Goal: Task Accomplishment & Management: Complete application form

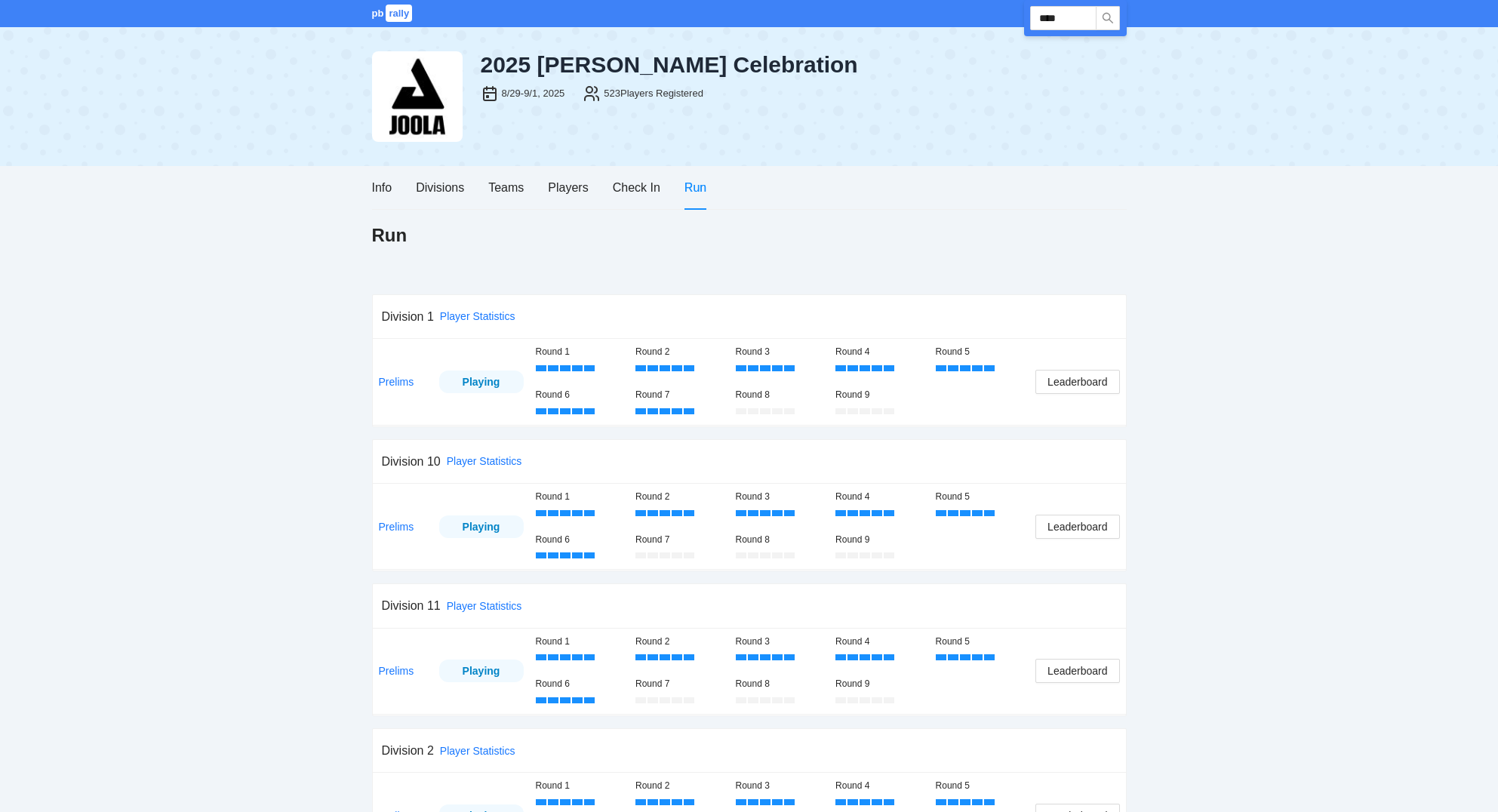
scroll to position [323, 0]
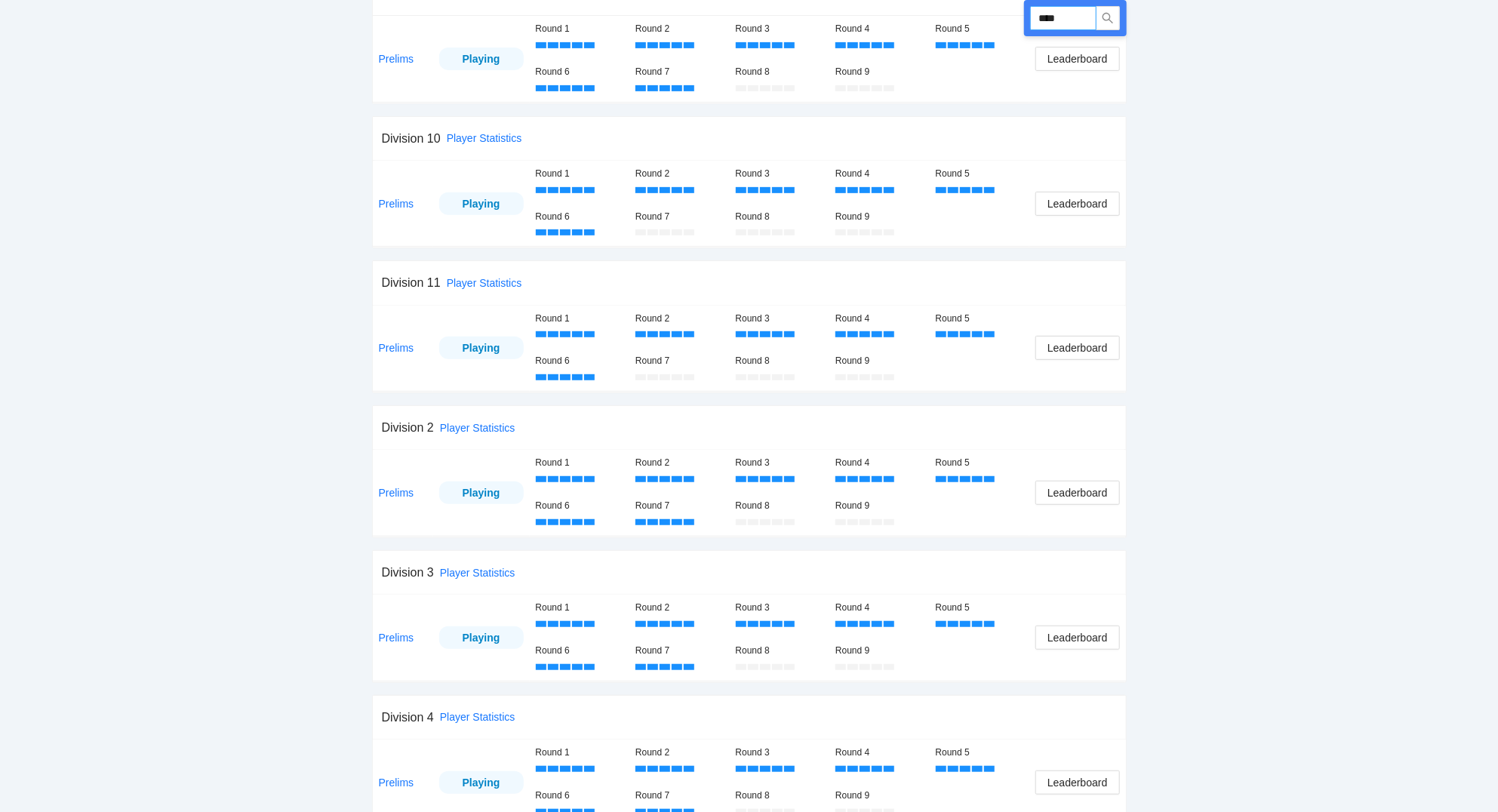
click at [1076, 14] on input "****" at bounding box center [1063, 17] width 66 height 24
type input "****"
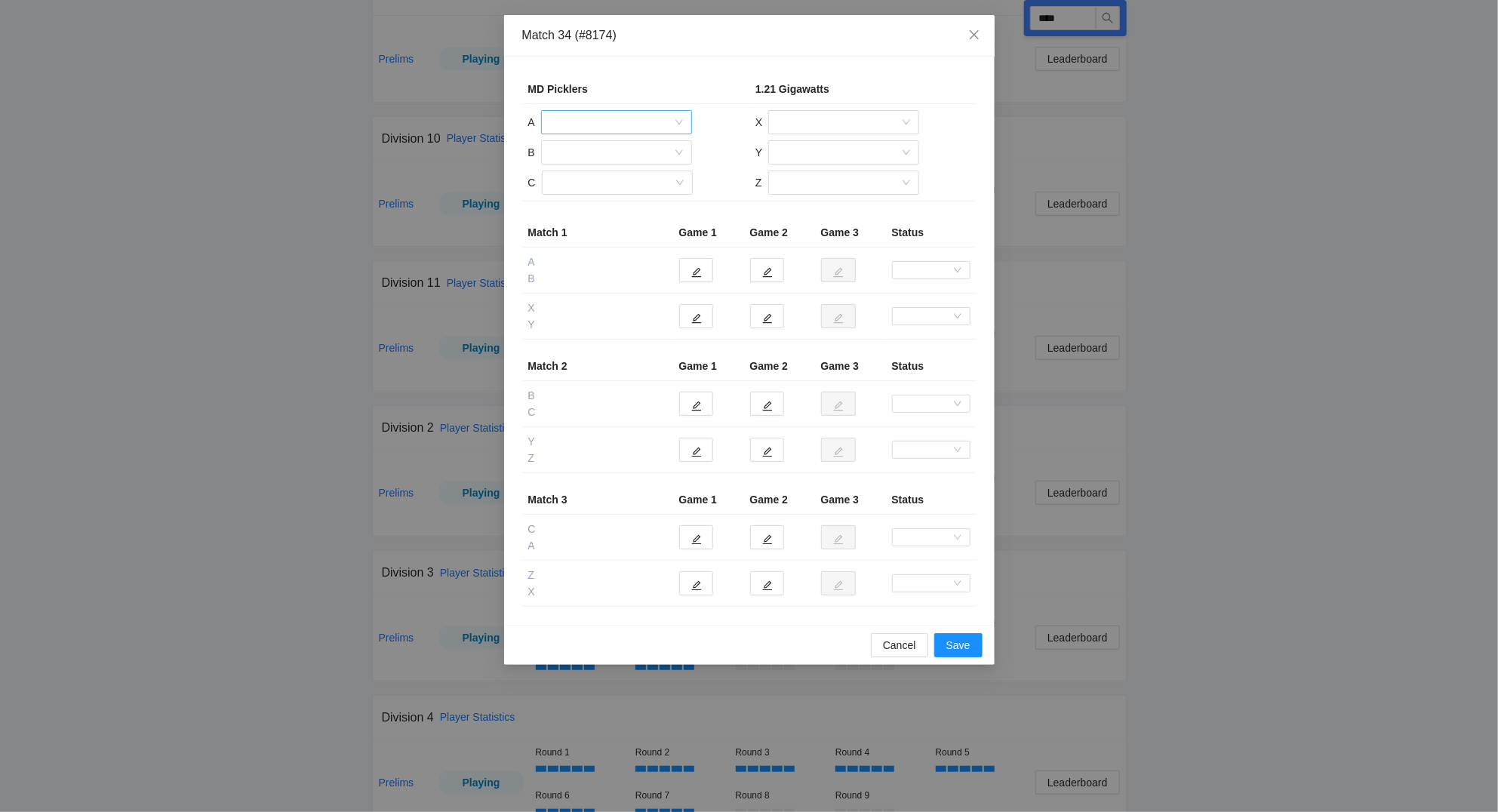
click at [584, 122] on input "search" at bounding box center [611, 122] width 122 height 23
click at [585, 175] on div "[PERSON_NAME]" at bounding box center [616, 177] width 133 height 16
click at [596, 152] on input "search" at bounding box center [611, 152] width 122 height 23
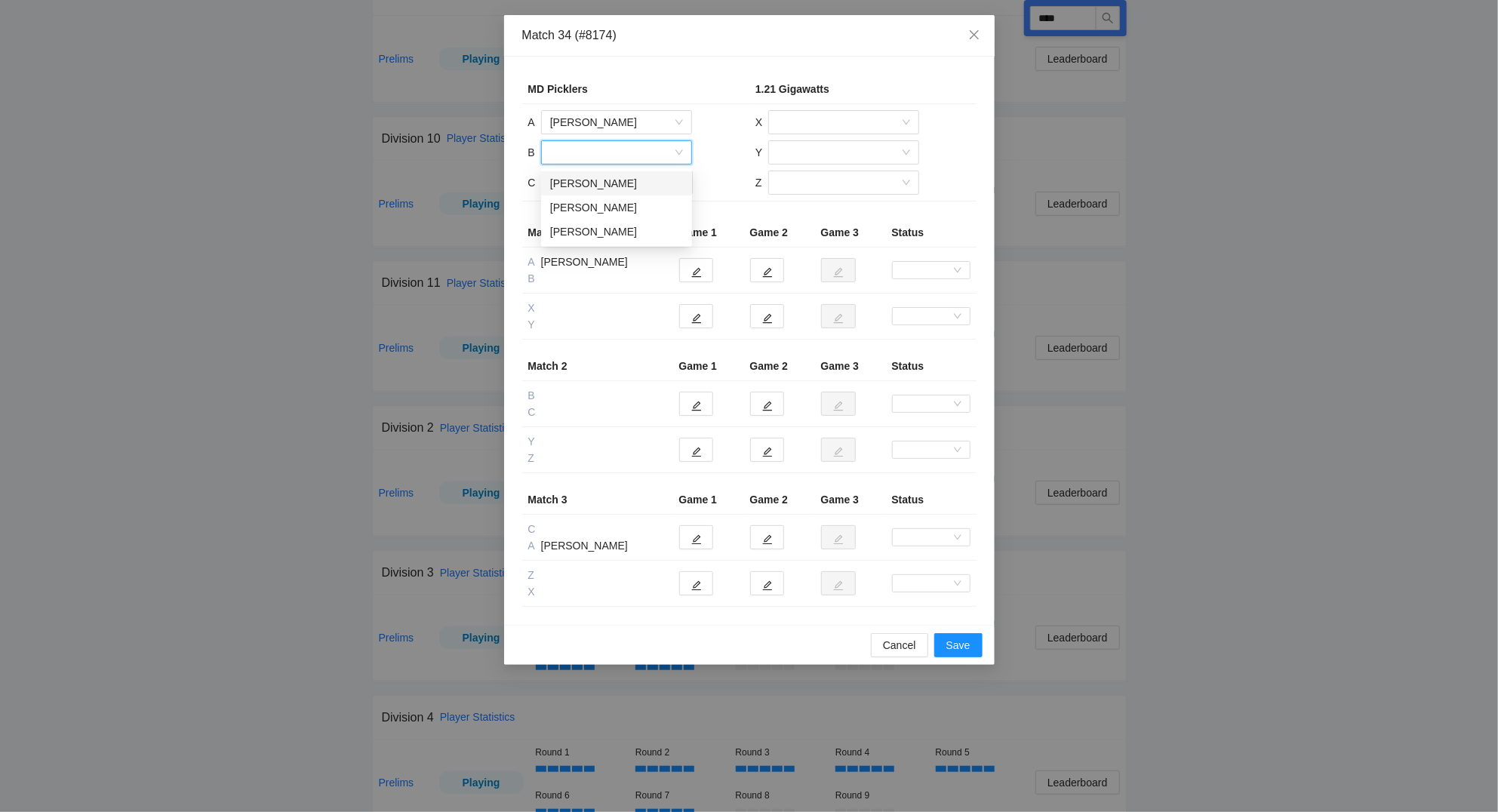
click at [588, 184] on div "[PERSON_NAME]" at bounding box center [616, 184] width 133 height 16
click at [587, 190] on input "search" at bounding box center [611, 183] width 122 height 23
drag, startPoint x: 573, startPoint y: 237, endPoint x: 746, endPoint y: 133, distance: 201.9
click at [576, 235] on div "[PERSON_NAME]" at bounding box center [616, 238] width 133 height 16
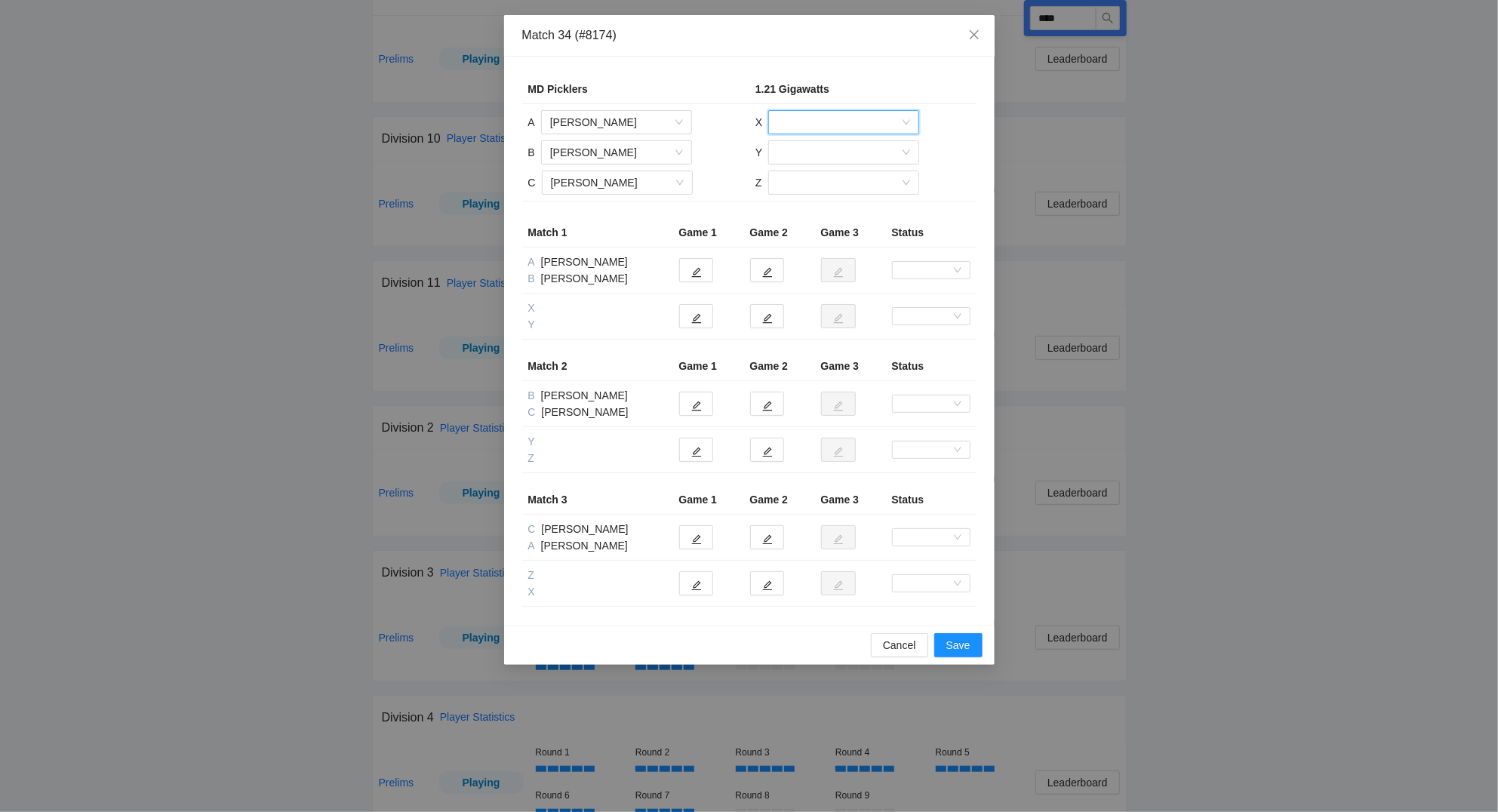
click at [822, 121] on input "search" at bounding box center [838, 122] width 122 height 23
click at [823, 247] on div "[PERSON_NAME]" at bounding box center [843, 250] width 133 height 16
click at [847, 153] on input "search" at bounding box center [838, 152] width 122 height 23
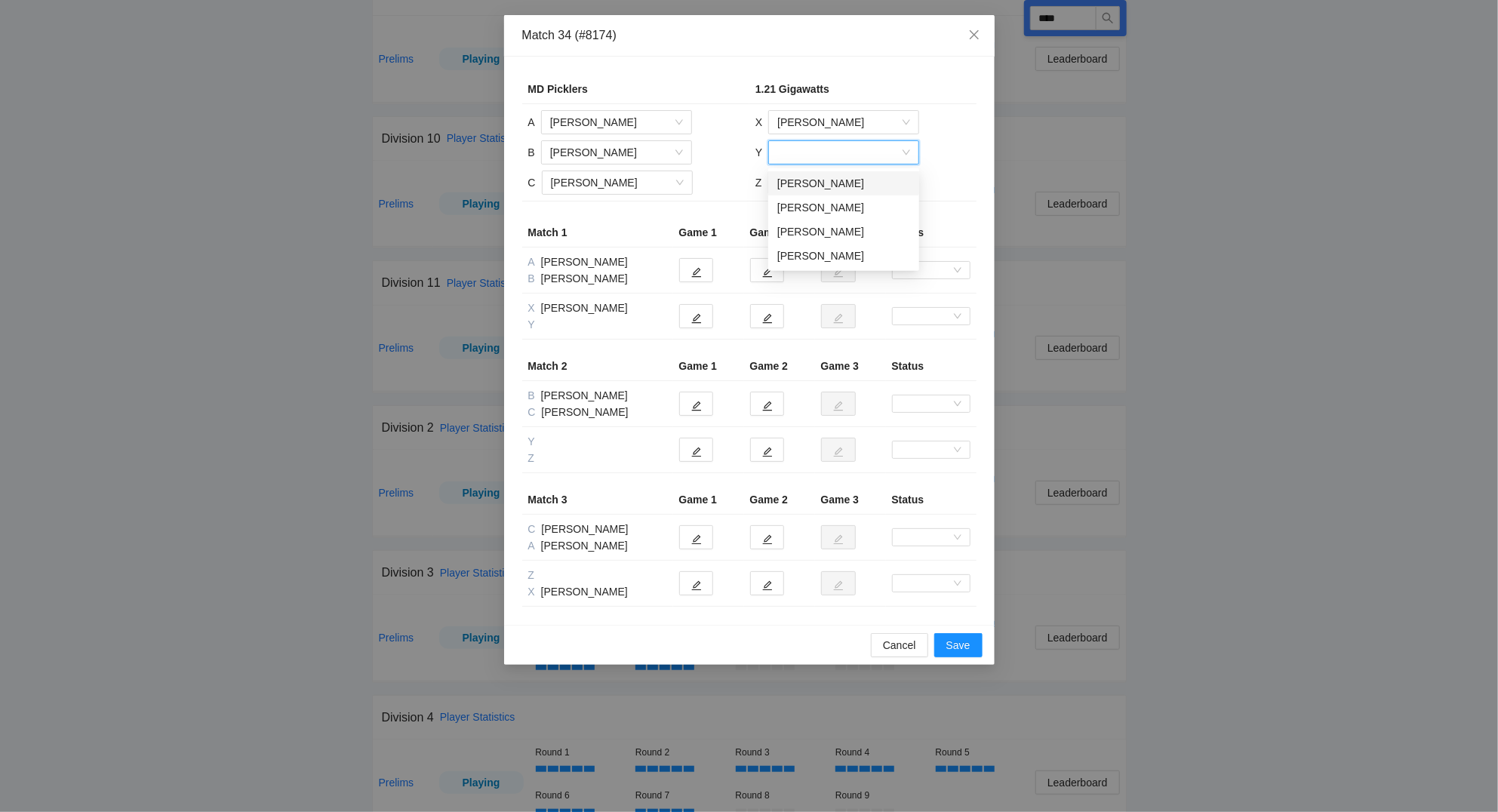
click at [830, 182] on div "[PERSON_NAME]" at bounding box center [843, 184] width 133 height 16
click at [817, 182] on input "search" at bounding box center [838, 183] width 122 height 23
click at [805, 265] on div "[PERSON_NAME]" at bounding box center [842, 261] width 133 height 16
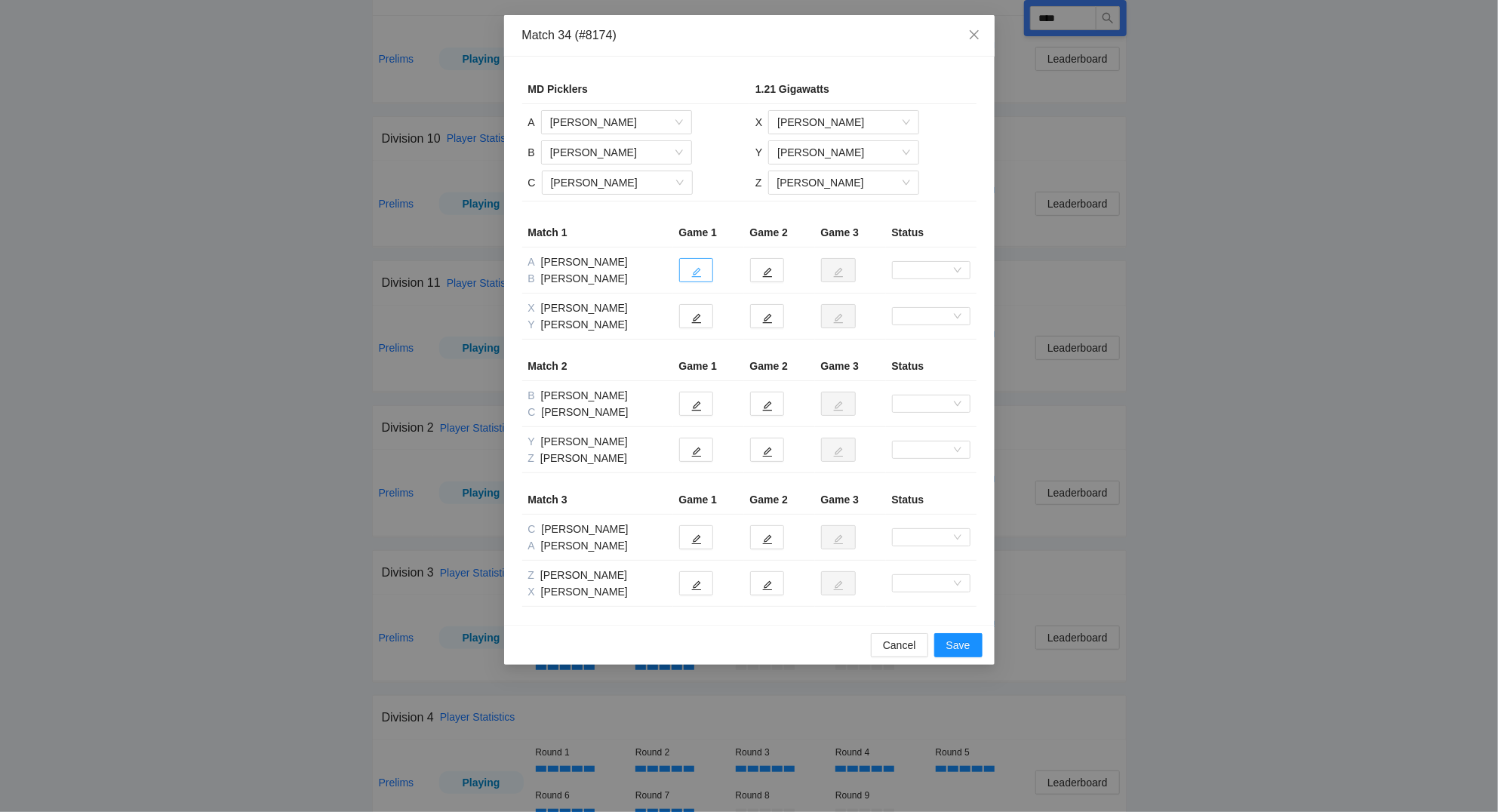
click at [695, 272] on icon "edit" at bounding box center [696, 272] width 11 height 11
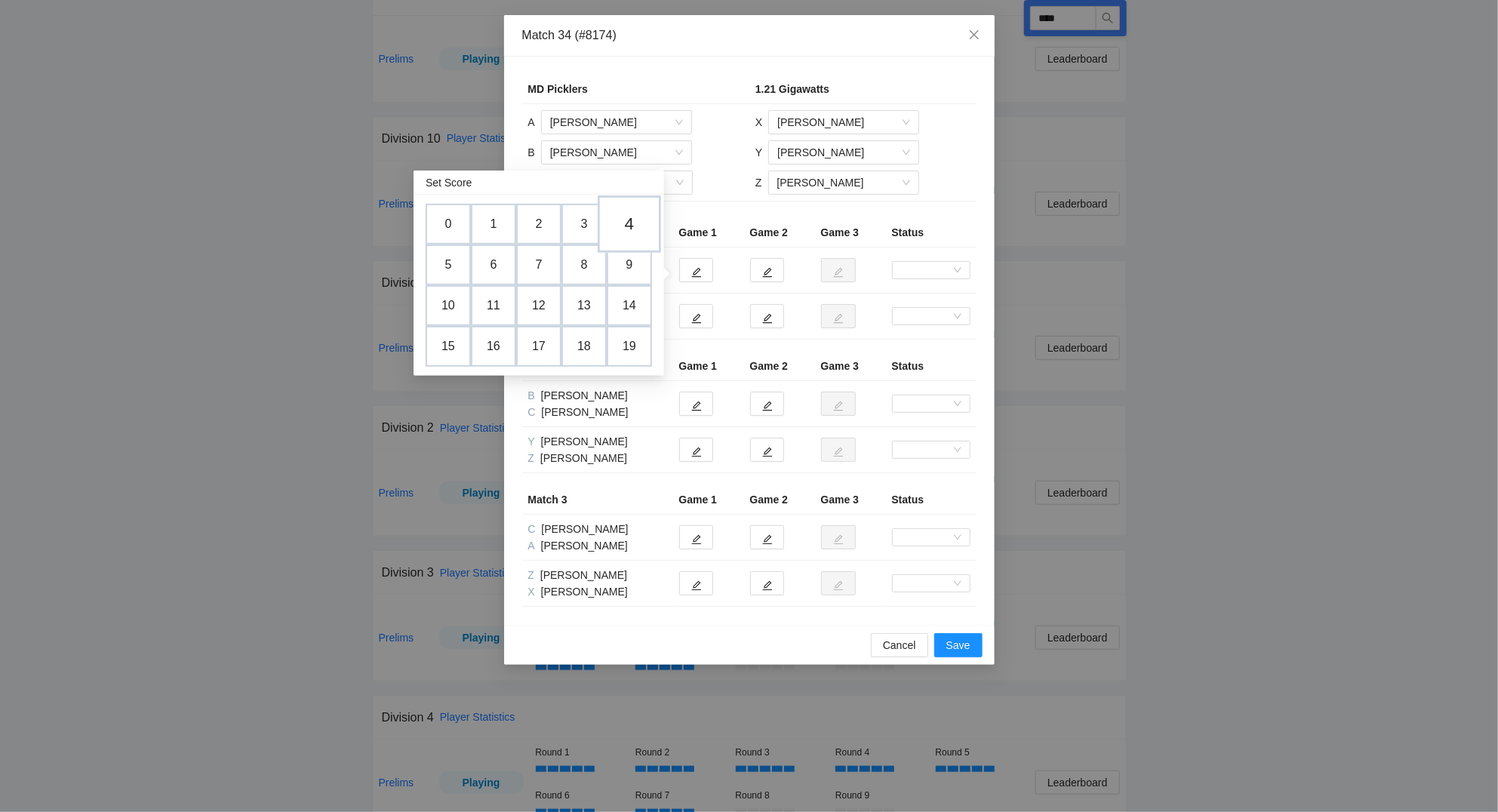
click at [636, 228] on td "4" at bounding box center [629, 224] width 63 height 57
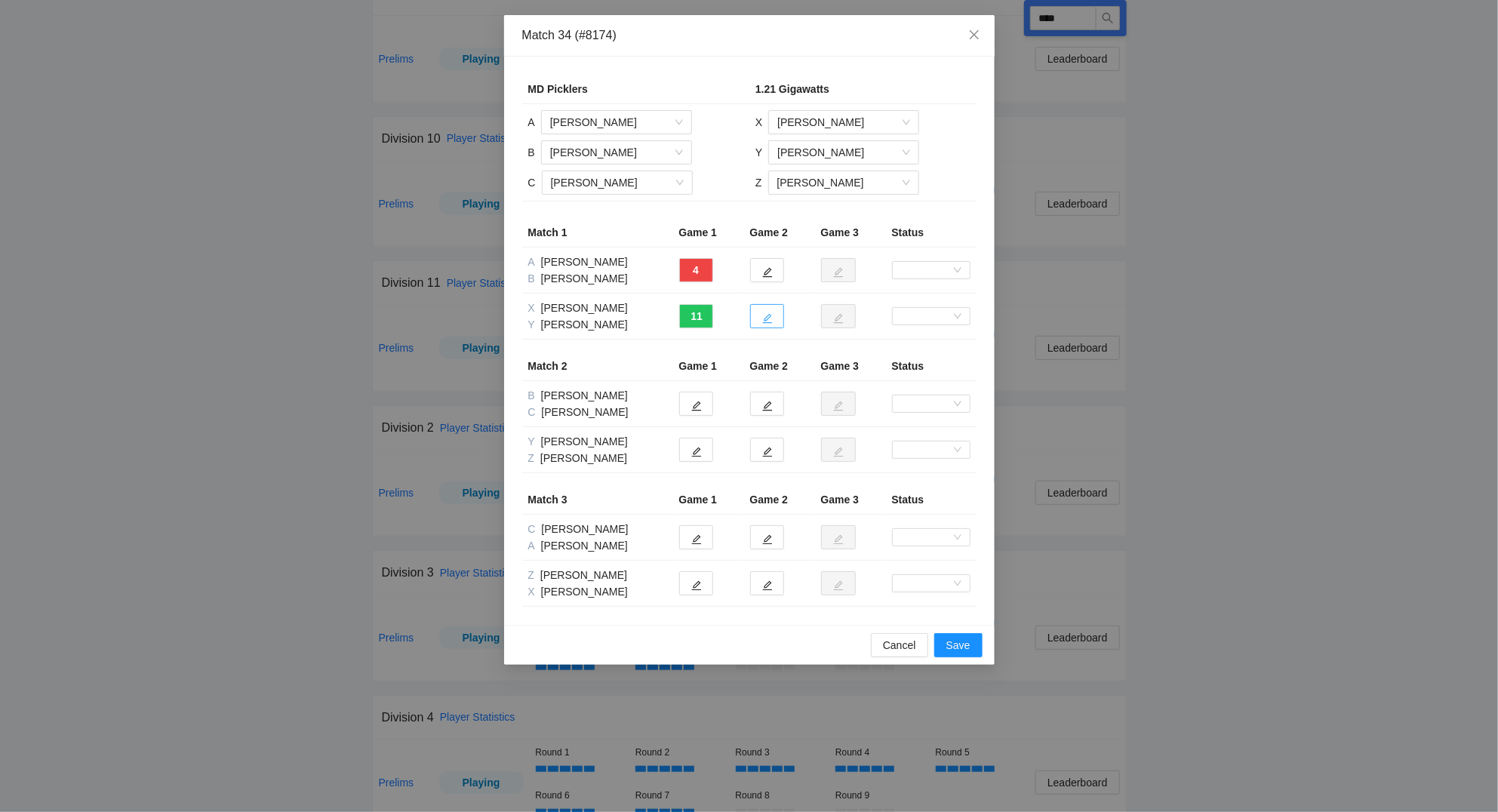
click at [765, 319] on icon "edit" at bounding box center [767, 318] width 11 height 11
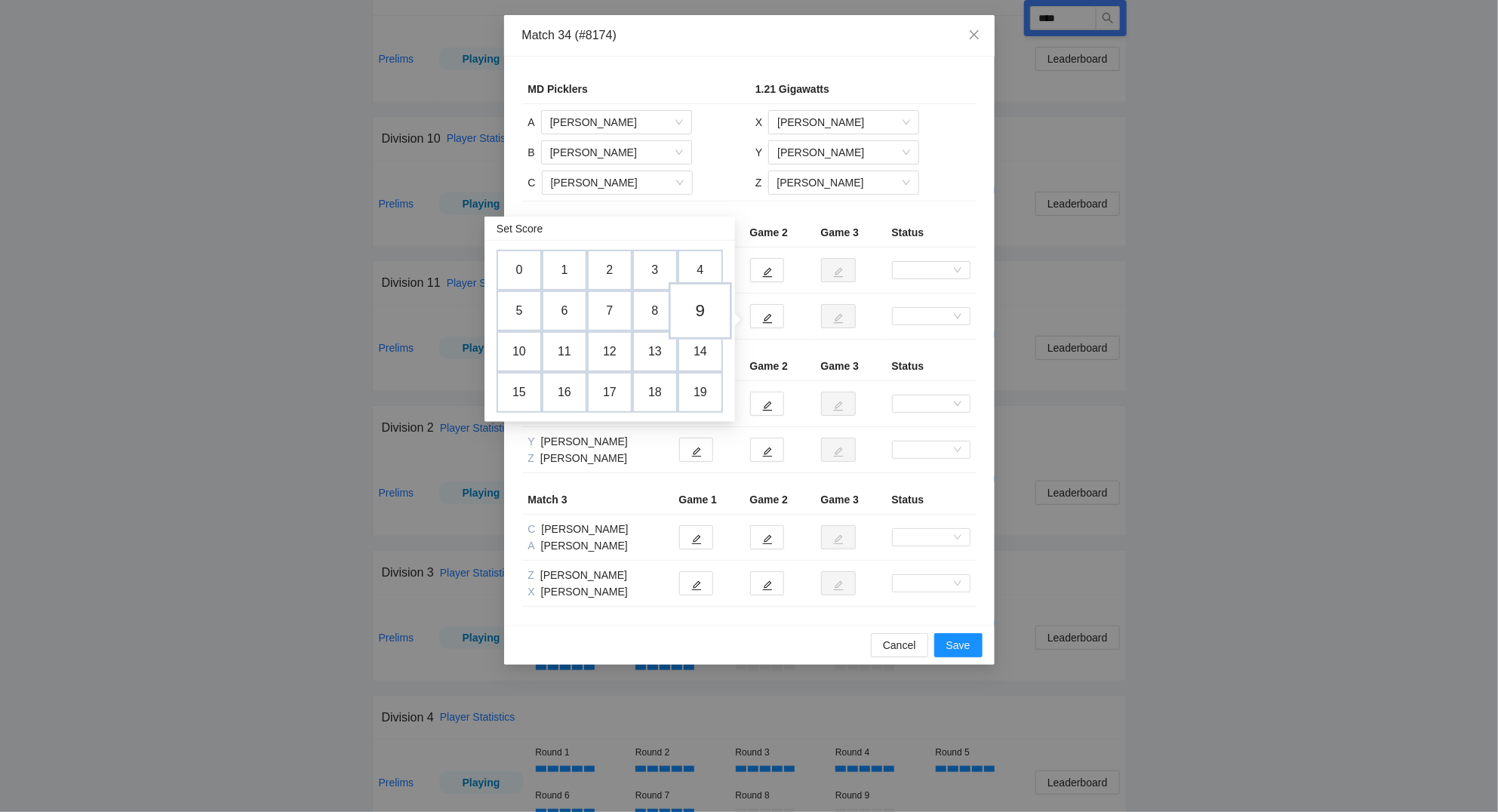
click at [697, 310] on td "9" at bounding box center [700, 311] width 63 height 57
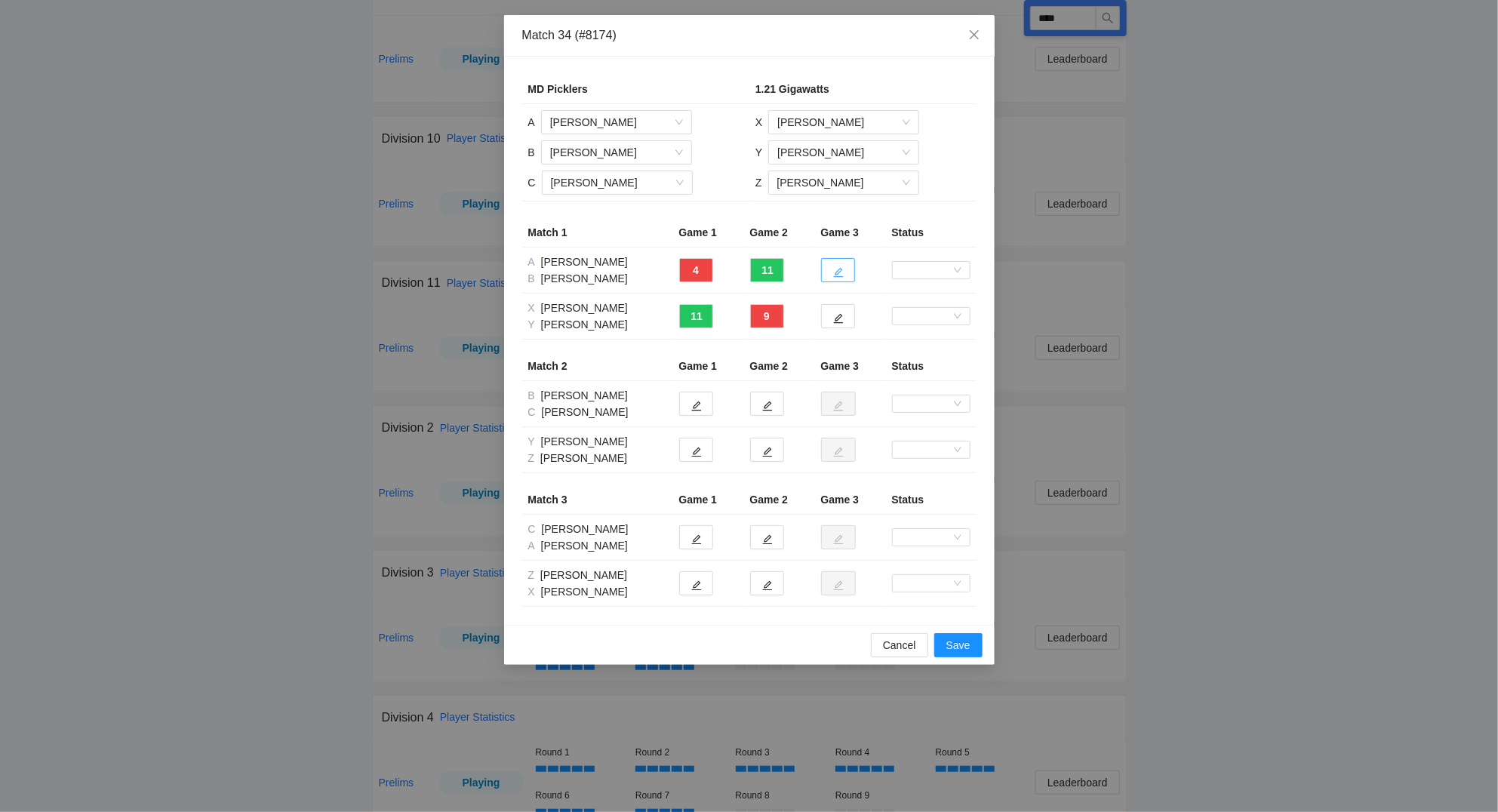
click at [836, 270] on icon "edit" at bounding box center [838, 272] width 11 height 11
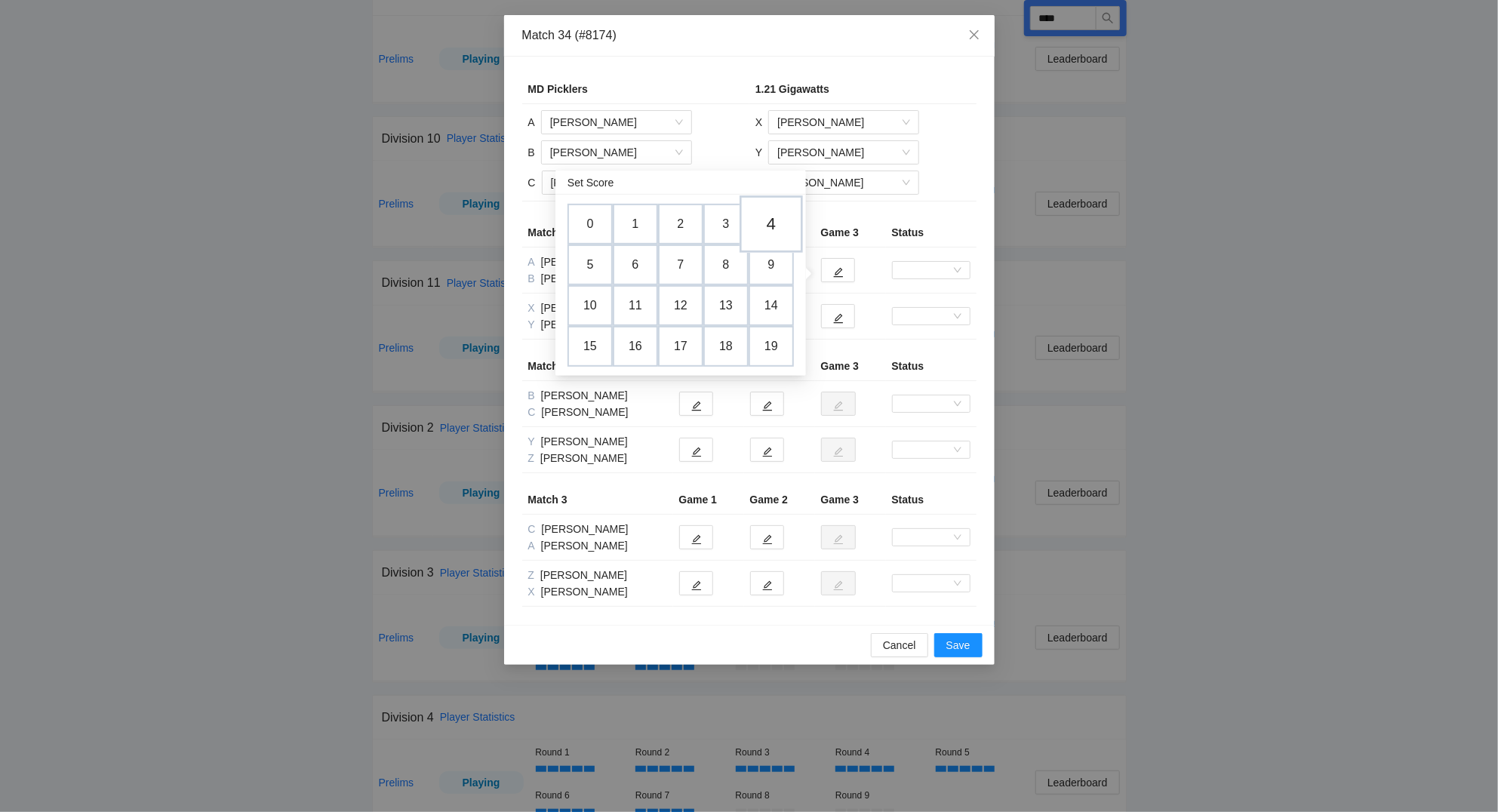
click at [775, 215] on td "4" at bounding box center [770, 224] width 63 height 57
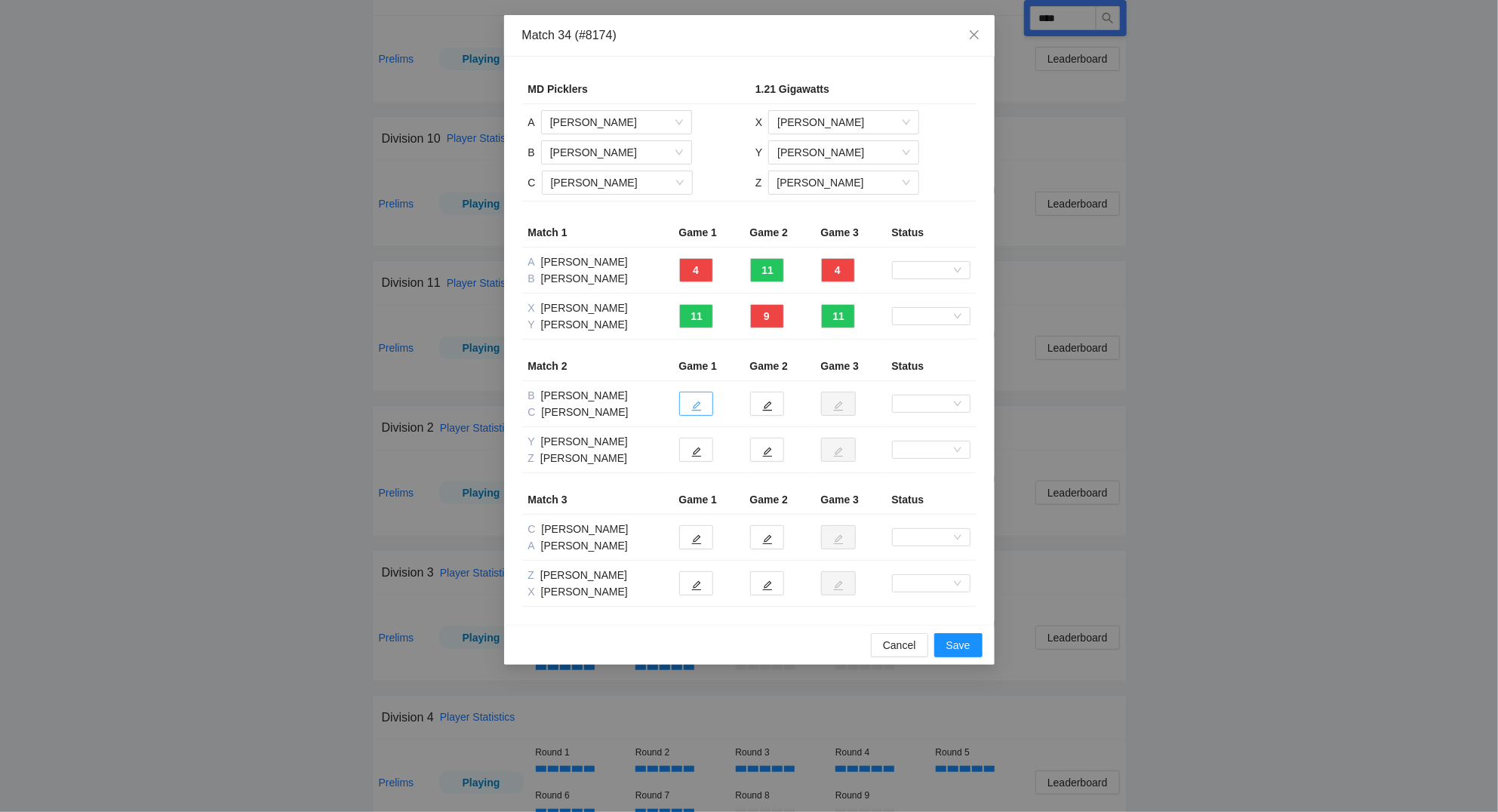
click at [705, 411] on button "button" at bounding box center [696, 403] width 34 height 24
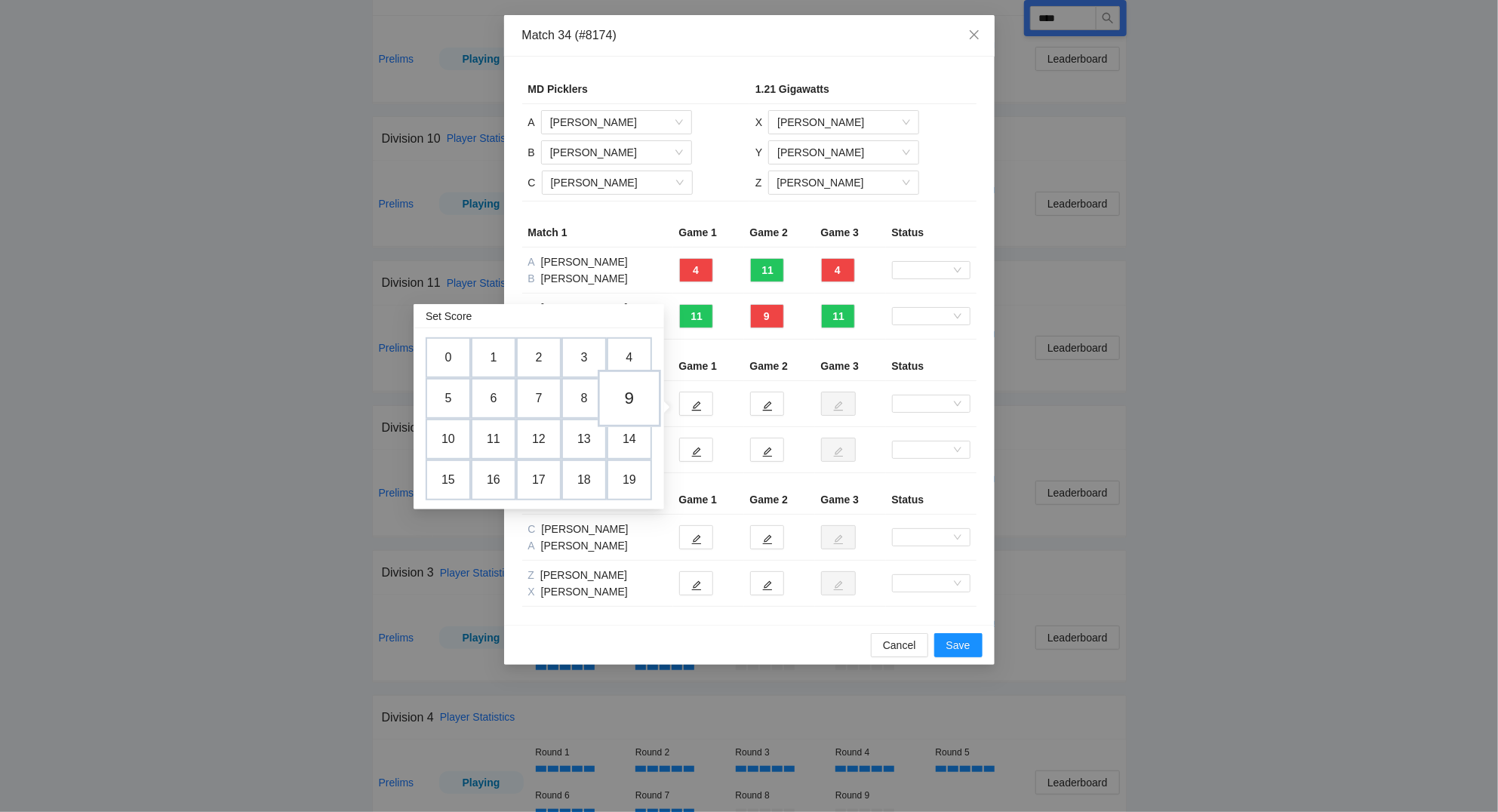
drag, startPoint x: 638, startPoint y: 397, endPoint x: 687, endPoint y: 392, distance: 49.3
click at [638, 397] on td "9" at bounding box center [629, 398] width 45 height 41
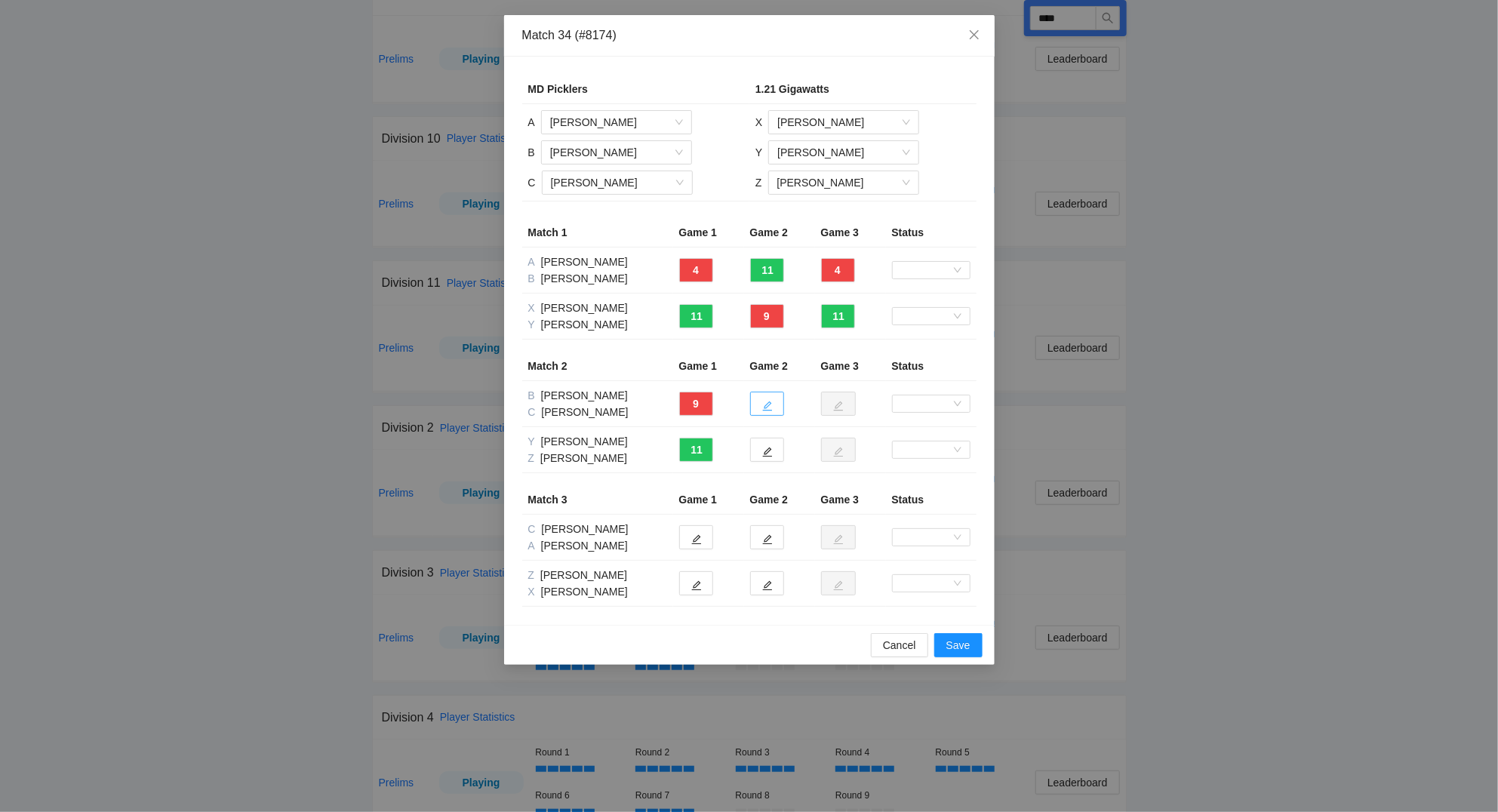
click at [769, 402] on icon "edit" at bounding box center [767, 406] width 10 height 10
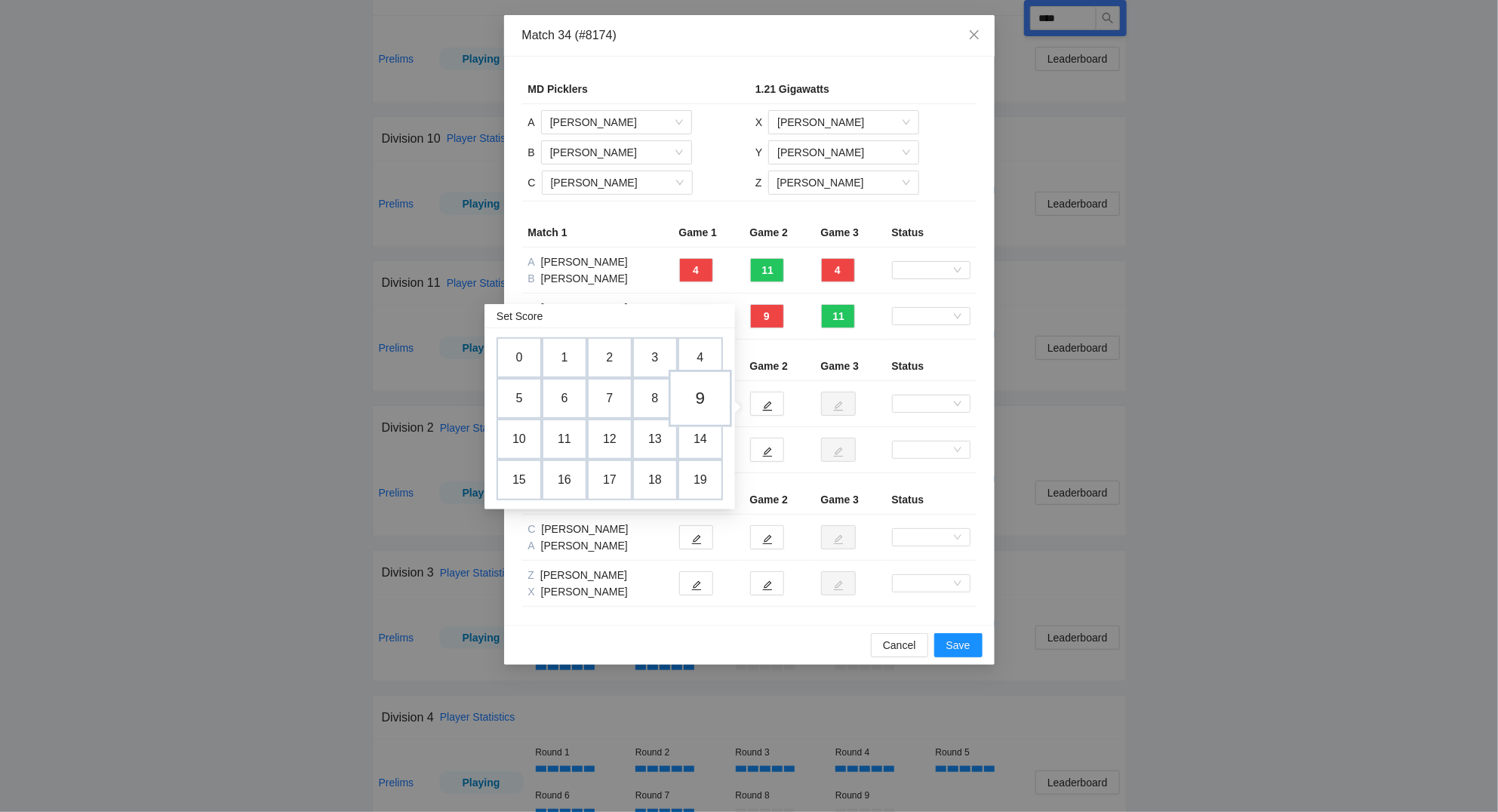
click at [700, 388] on td "9" at bounding box center [700, 398] width 63 height 57
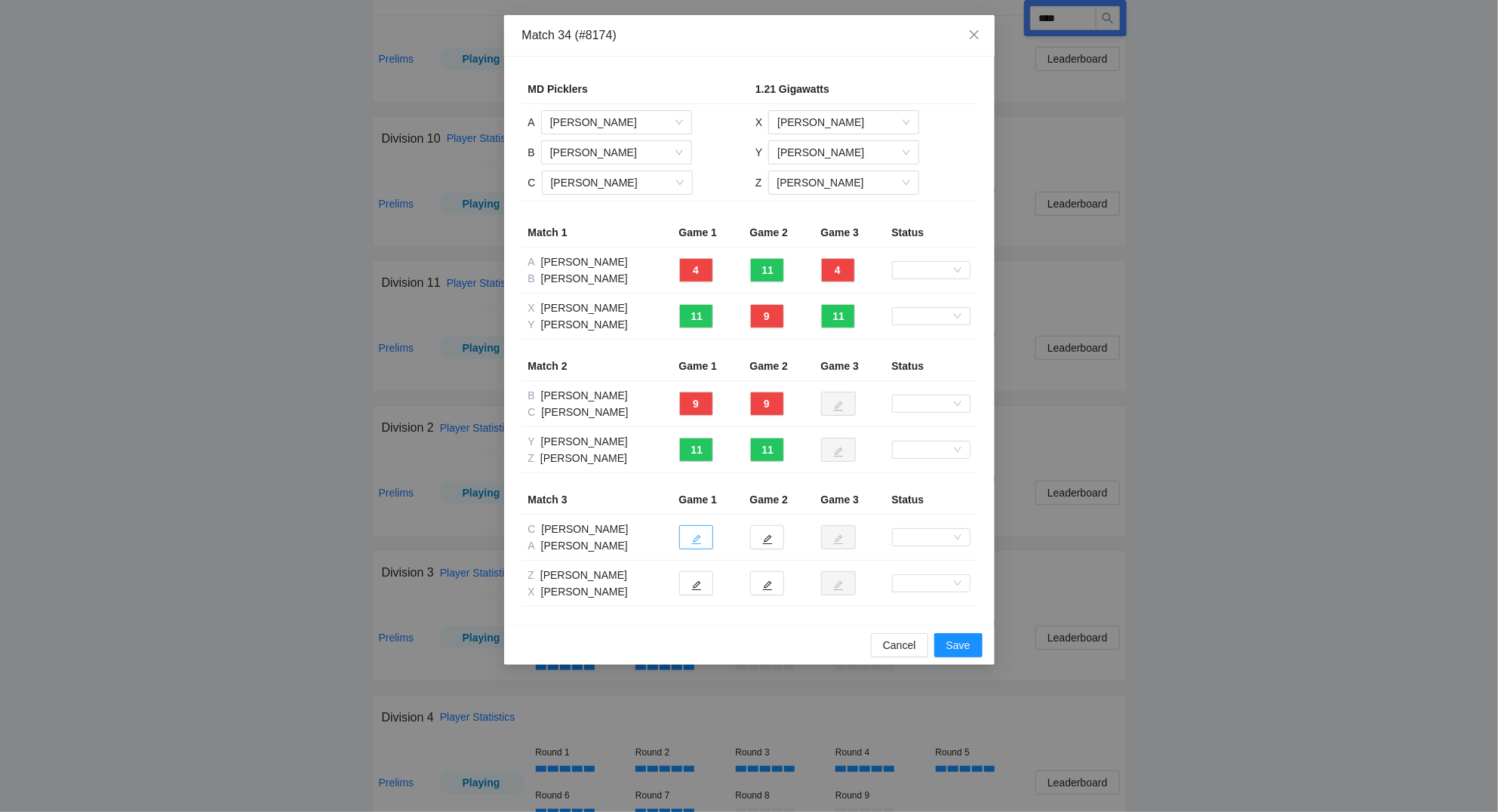
click at [706, 533] on button "button" at bounding box center [696, 537] width 34 height 24
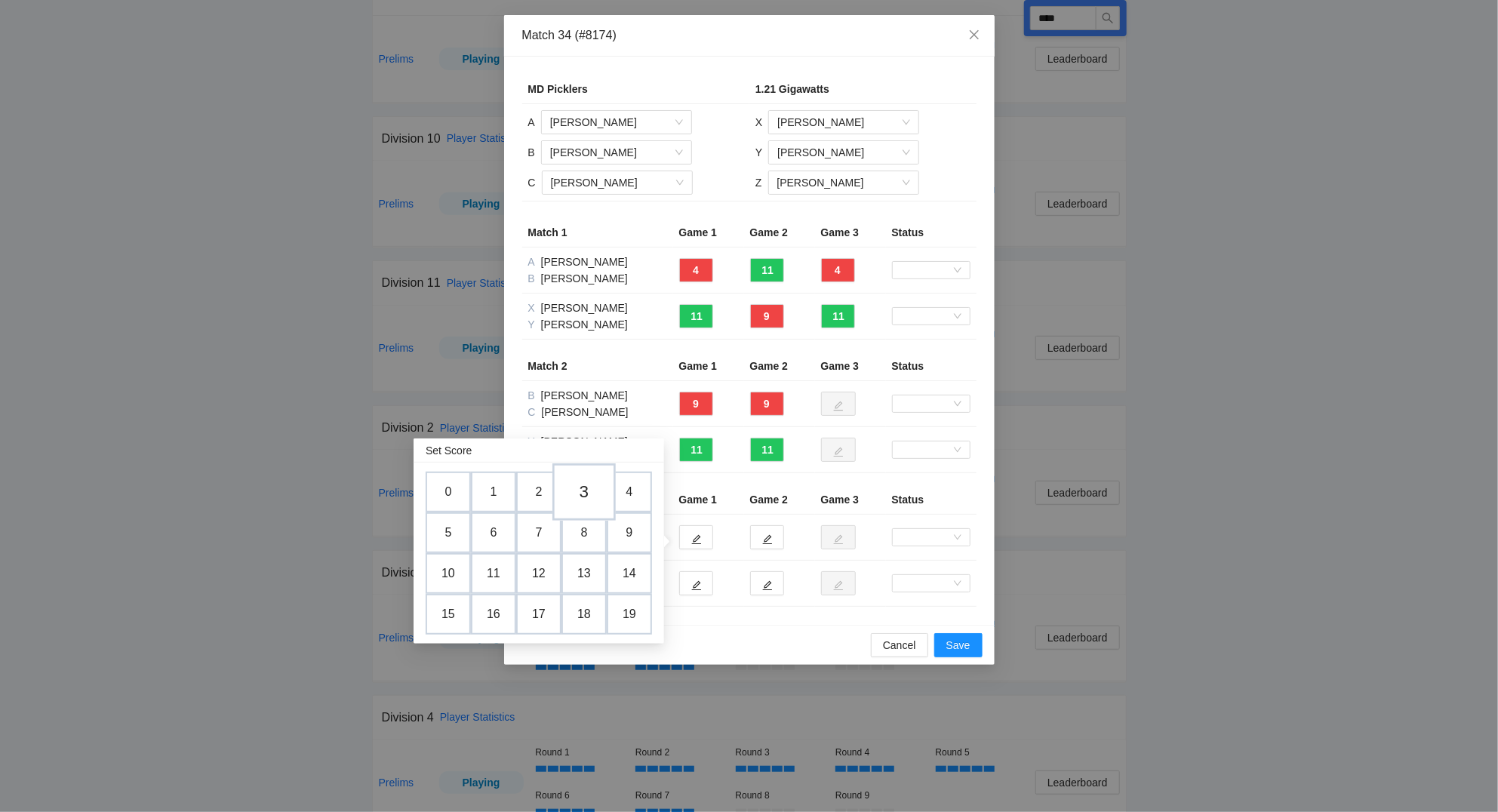
click at [591, 497] on td "3" at bounding box center [583, 492] width 63 height 57
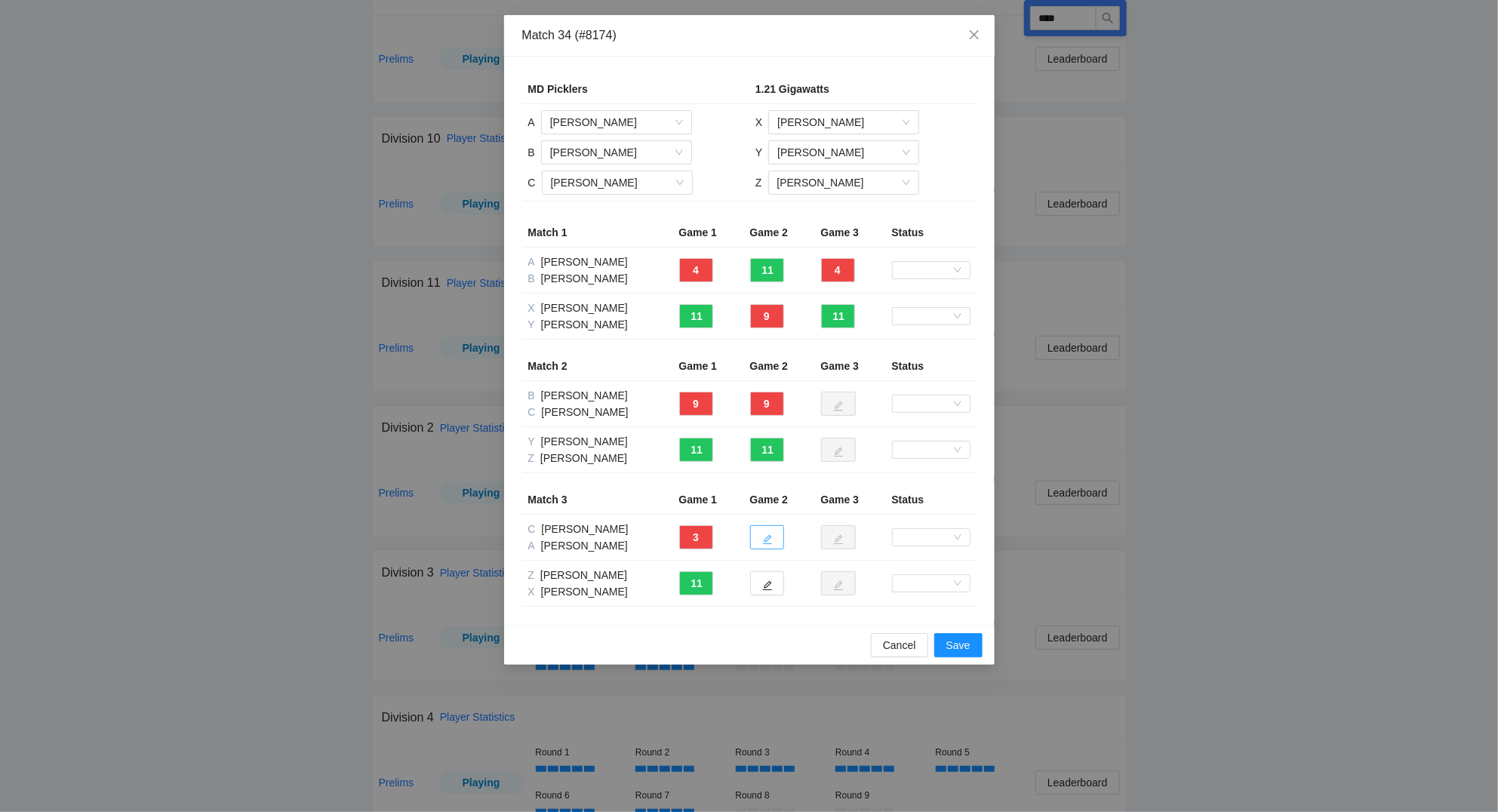
click at [774, 533] on button "button" at bounding box center [766, 537] width 34 height 24
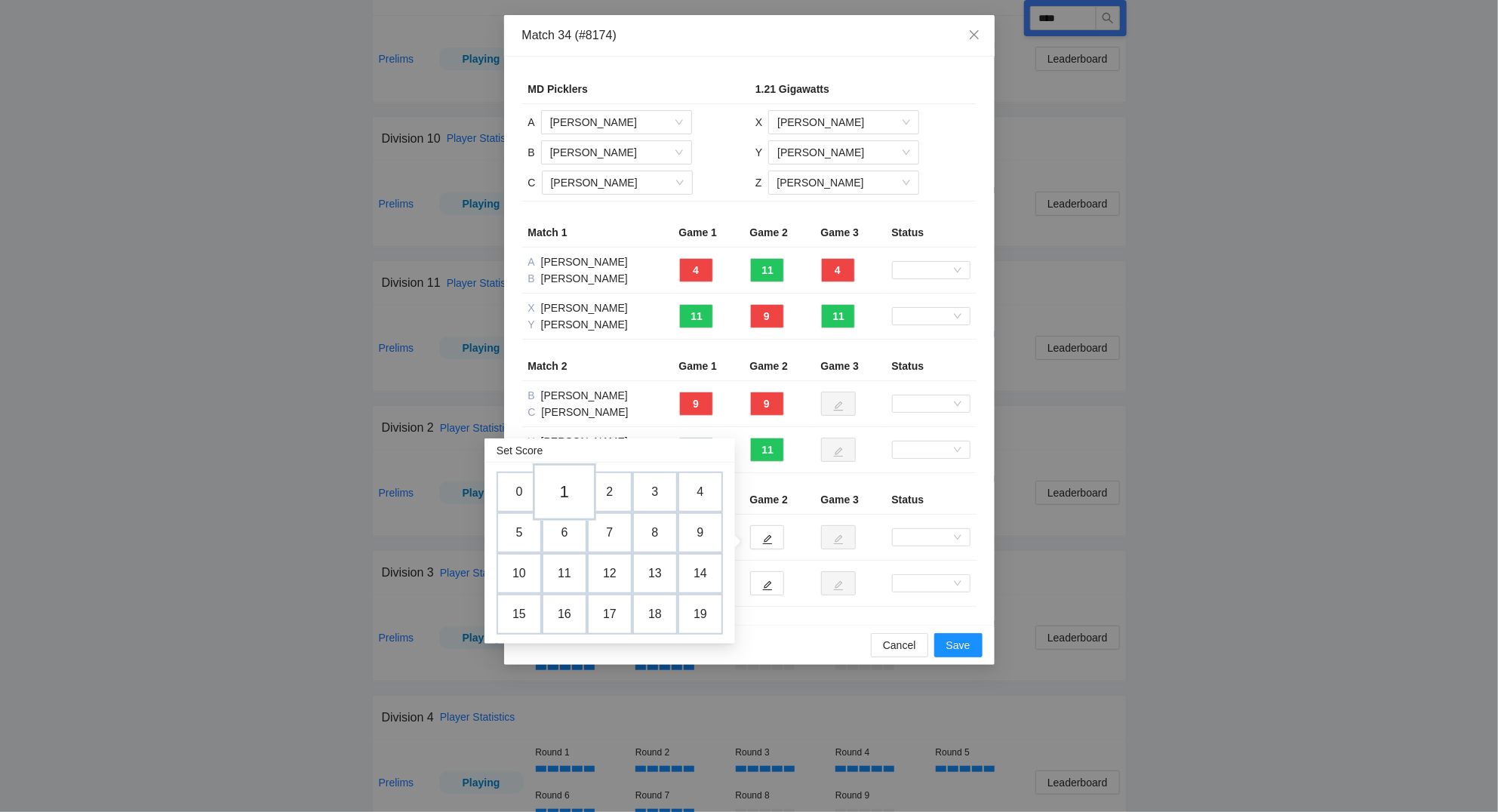
click at [573, 494] on td "1" at bounding box center [564, 492] width 63 height 57
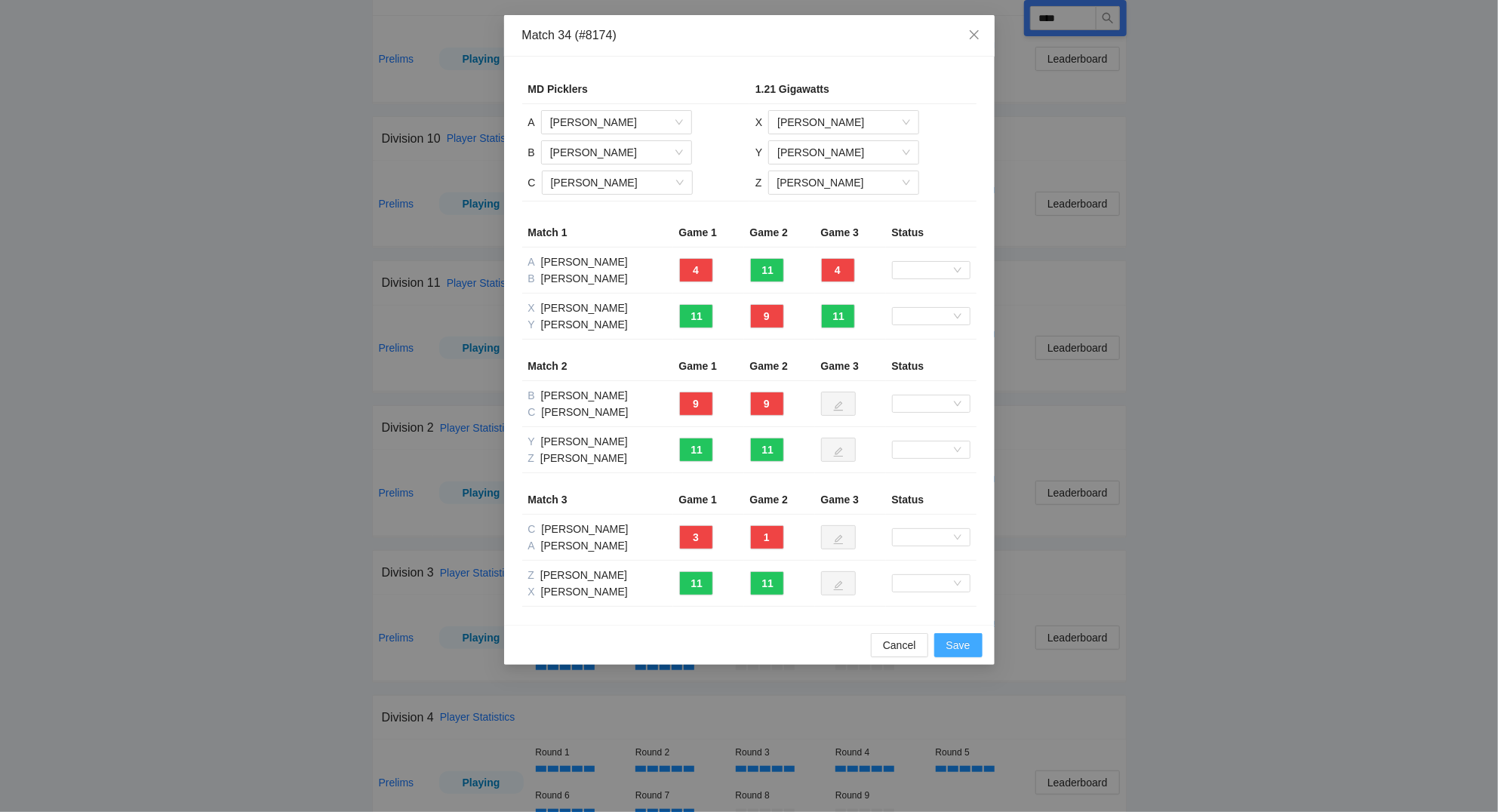
click at [949, 641] on span "Save" at bounding box center [958, 645] width 24 height 16
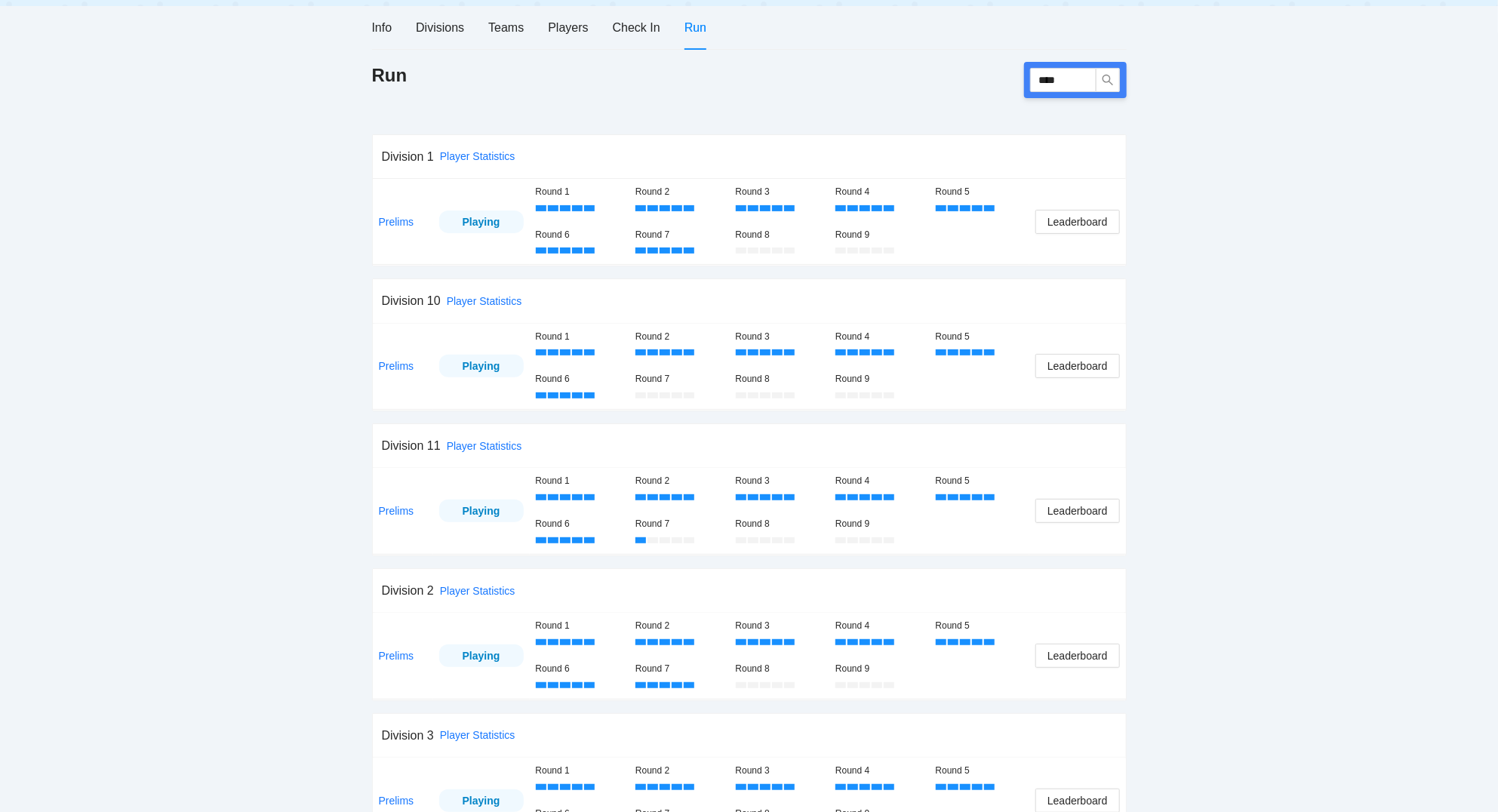
scroll to position [161, 0]
click at [1092, 658] on span "Leaderboard" at bounding box center [1077, 654] width 60 height 16
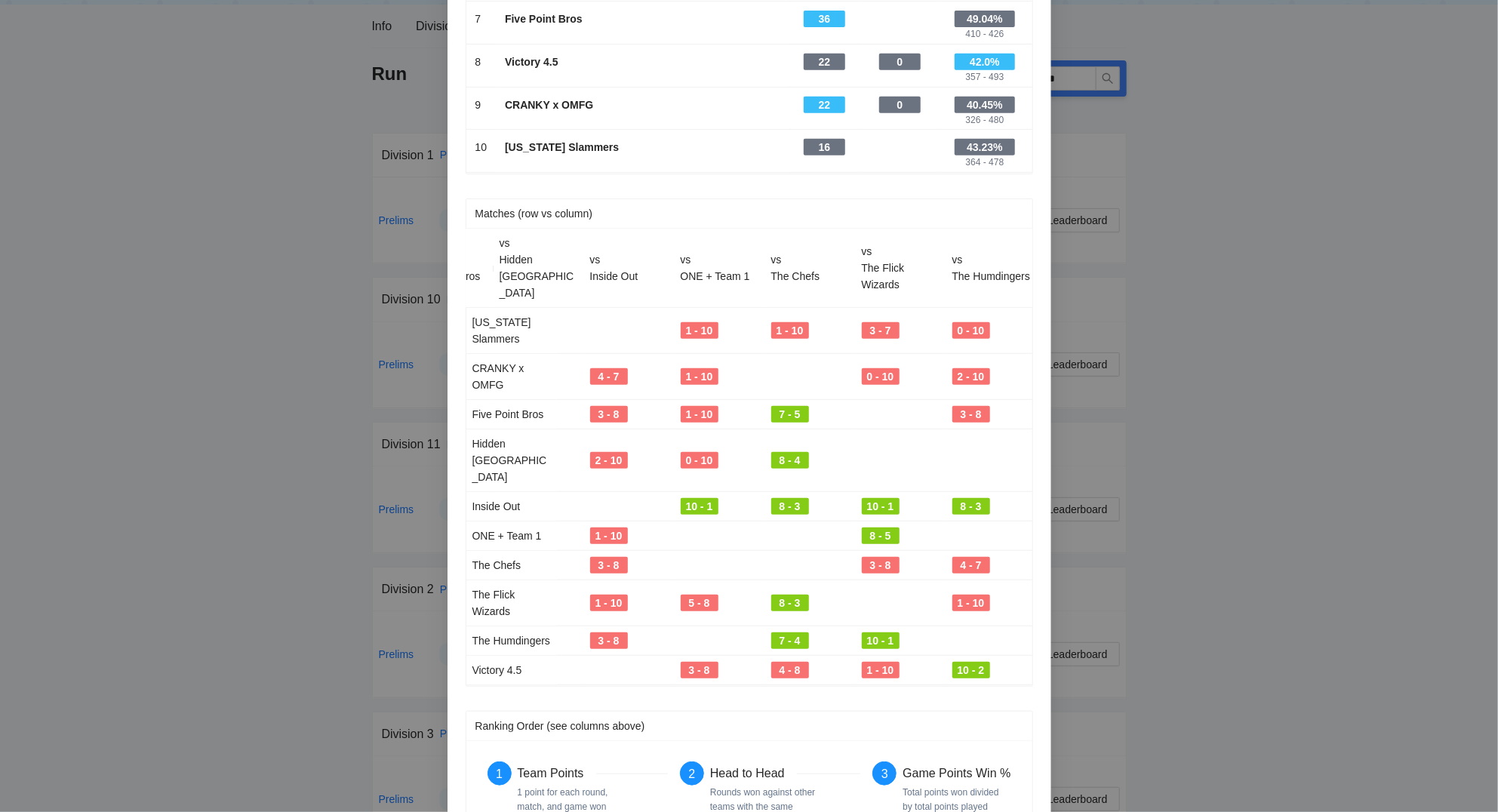
scroll to position [0, 429]
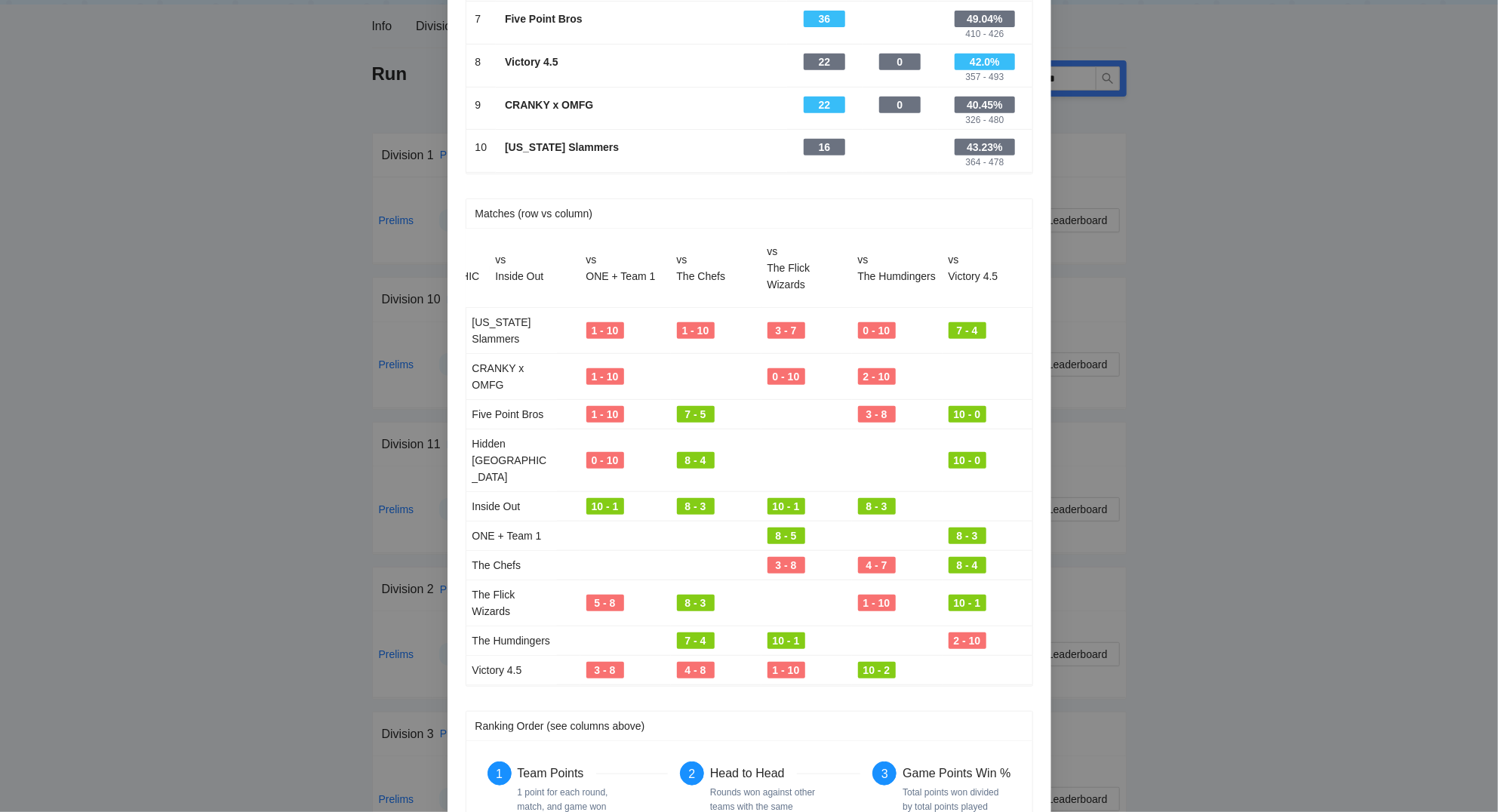
click at [969, 557] on div "8 - 4" at bounding box center [967, 565] width 38 height 16
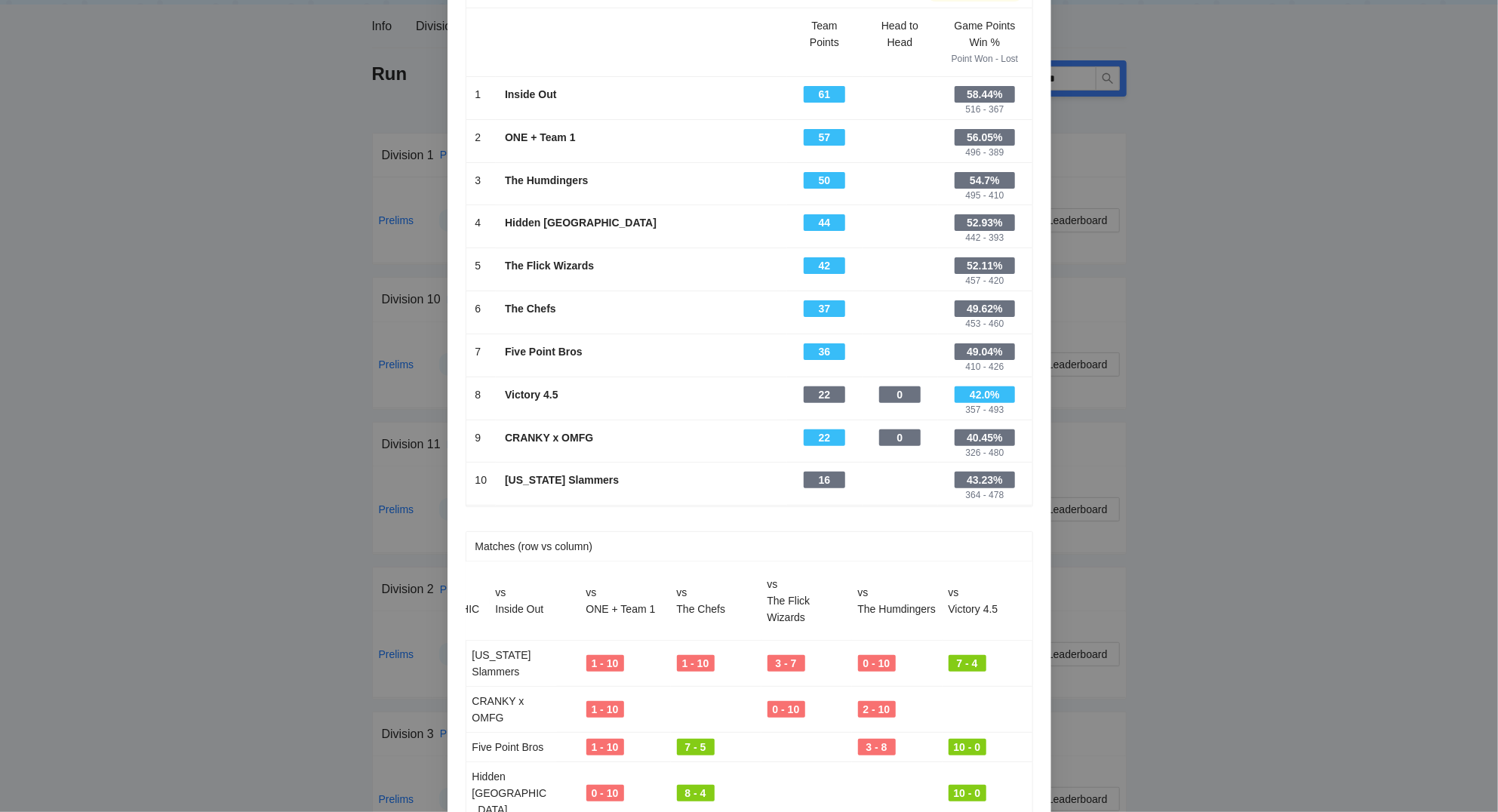
scroll to position [0, 0]
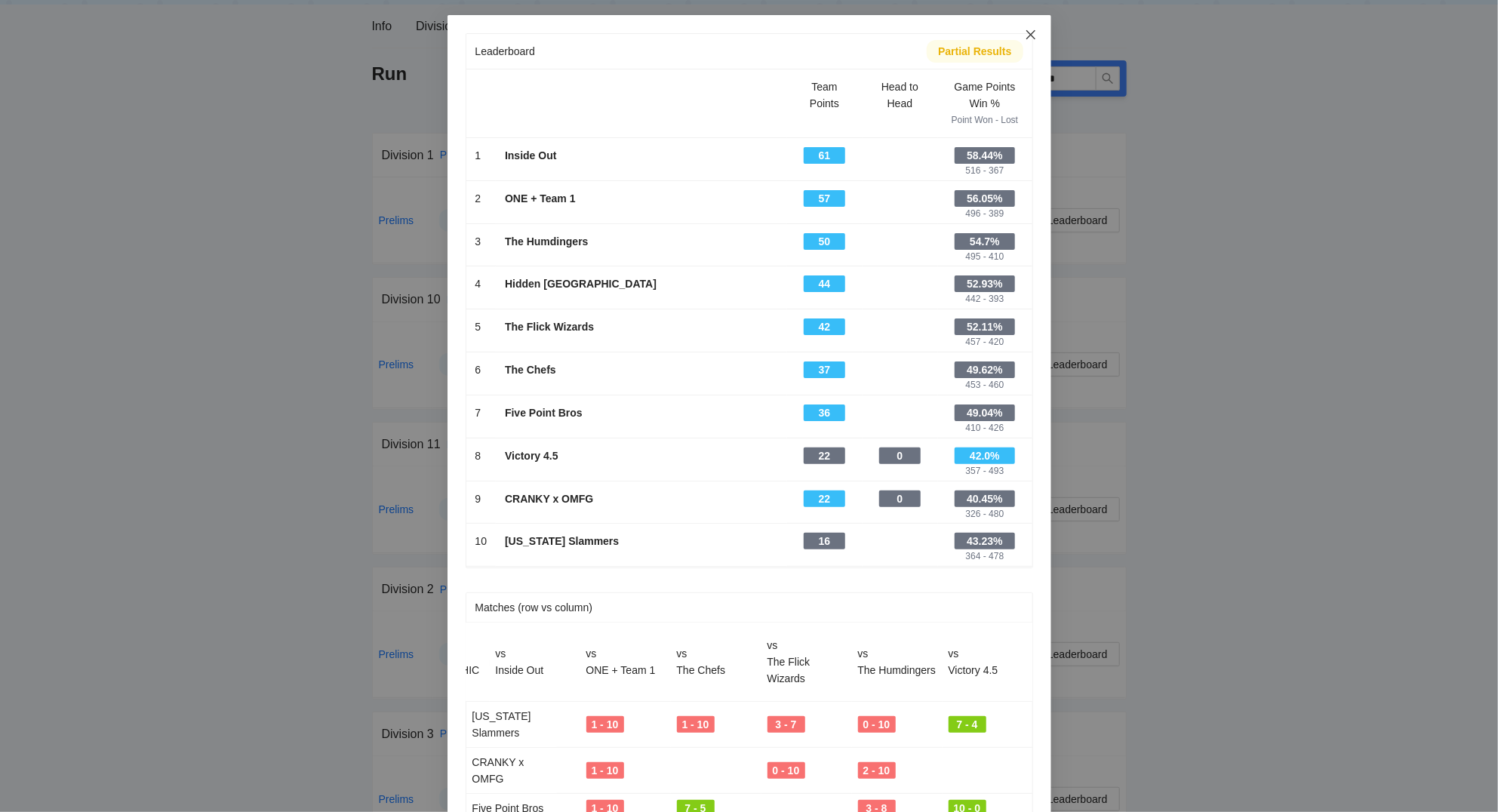
click at [1033, 32] on icon "close" at bounding box center [1029, 34] width 9 height 9
